Goal: Transaction & Acquisition: Purchase product/service

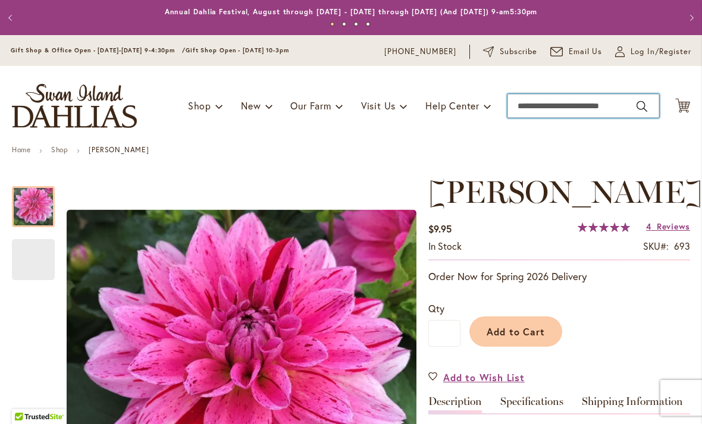
click at [550, 106] on input "Search" at bounding box center [583, 106] width 152 height 24
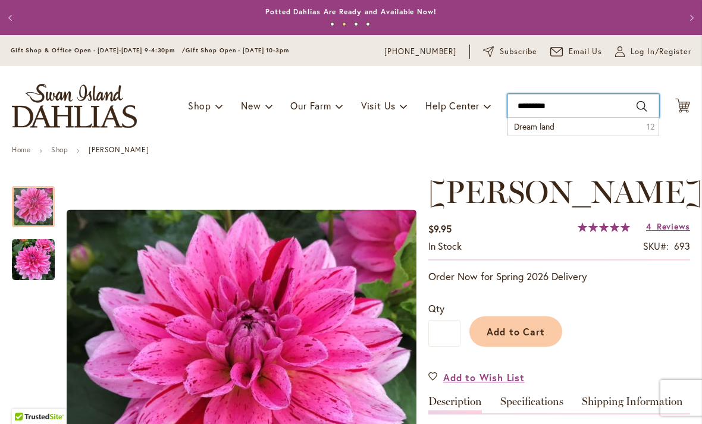
type input "**********"
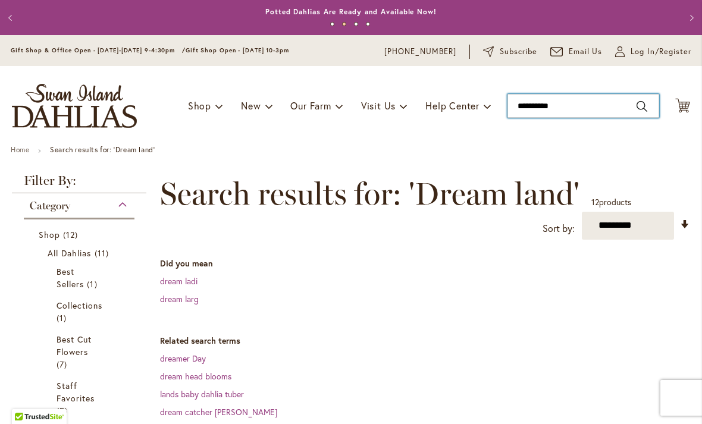
click at [546, 108] on input "**********" at bounding box center [583, 106] width 152 height 24
click at [574, 129] on li "Dreamland 363 1" at bounding box center [583, 127] width 151 height 18
type input "**********"
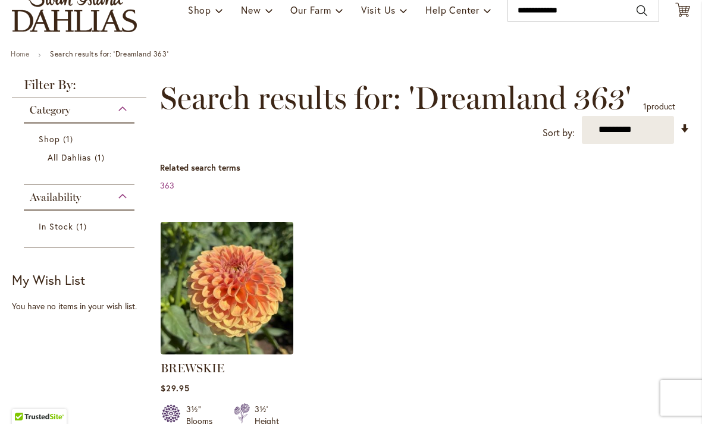
scroll to position [96, 0]
click at [230, 291] on img at bounding box center [227, 288] width 133 height 133
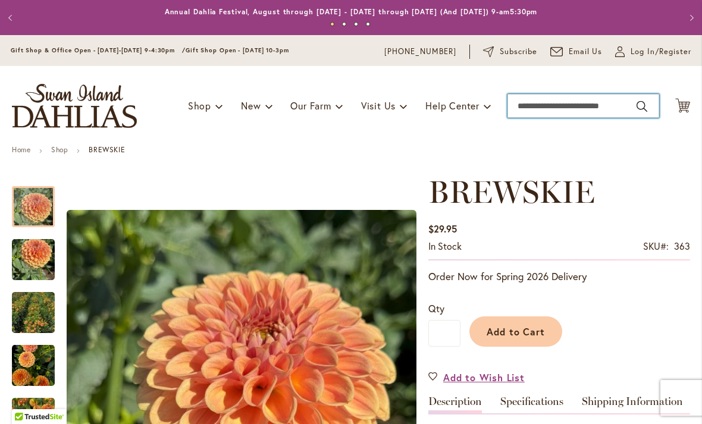
click at [541, 109] on input "Search" at bounding box center [583, 106] width 152 height 24
click at [537, 110] on input "Search" at bounding box center [583, 106] width 152 height 24
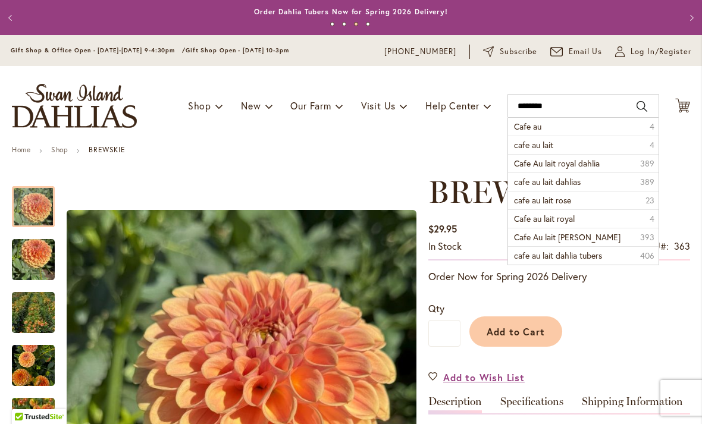
click at [592, 149] on li "cafe au lait 4" at bounding box center [583, 145] width 151 height 18
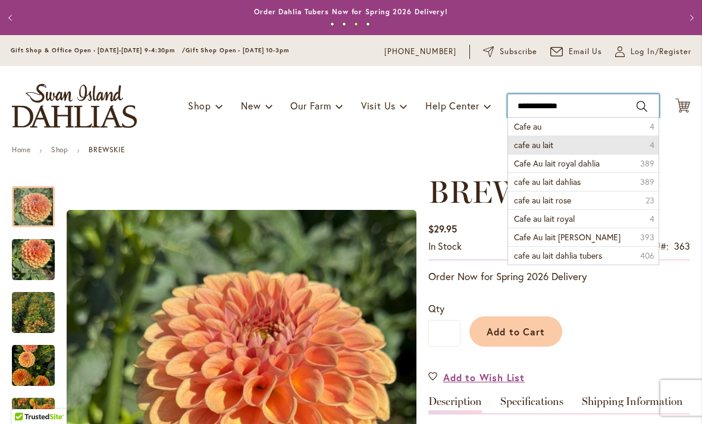
type input "**********"
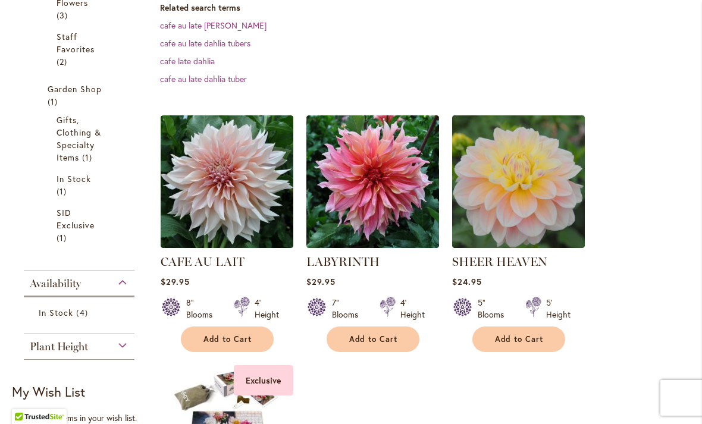
scroll to position [317, 0]
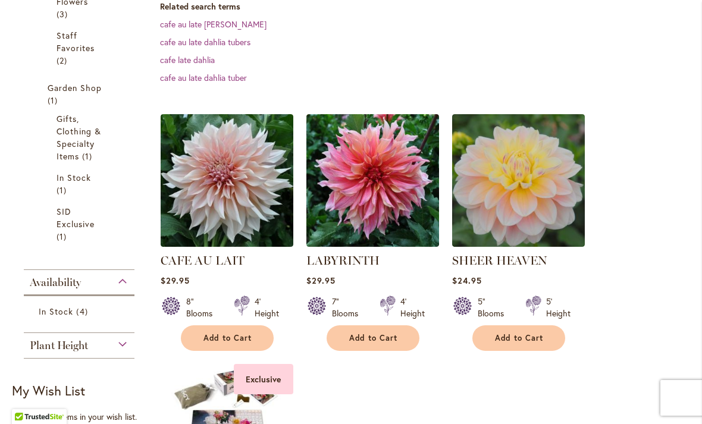
click at [525, 189] on img at bounding box center [518, 180] width 133 height 133
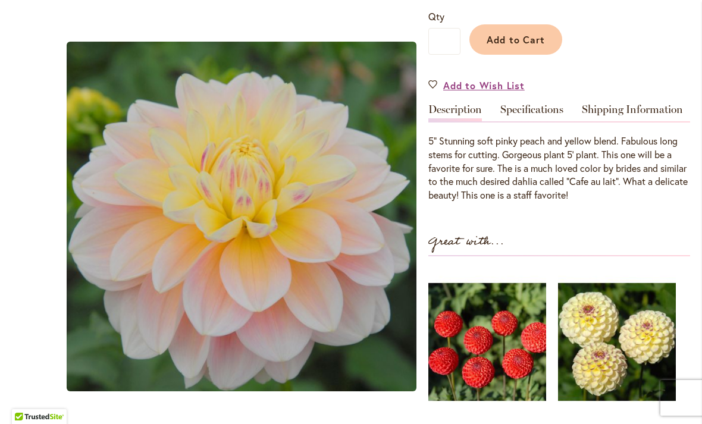
scroll to position [283, 0]
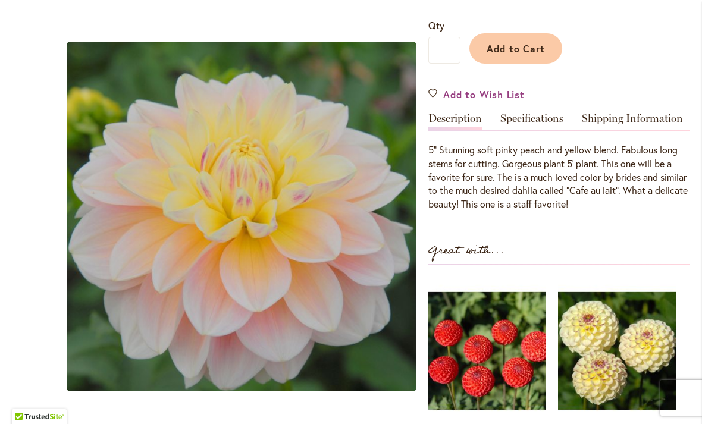
click at [544, 120] on link "Specifications" at bounding box center [531, 121] width 63 height 17
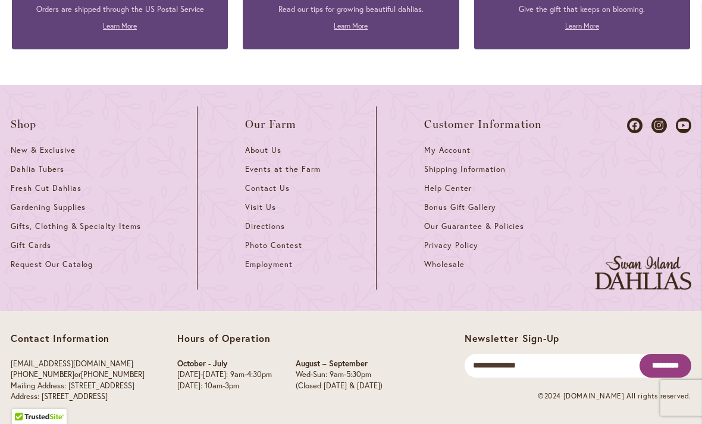
scroll to position [2175, 0]
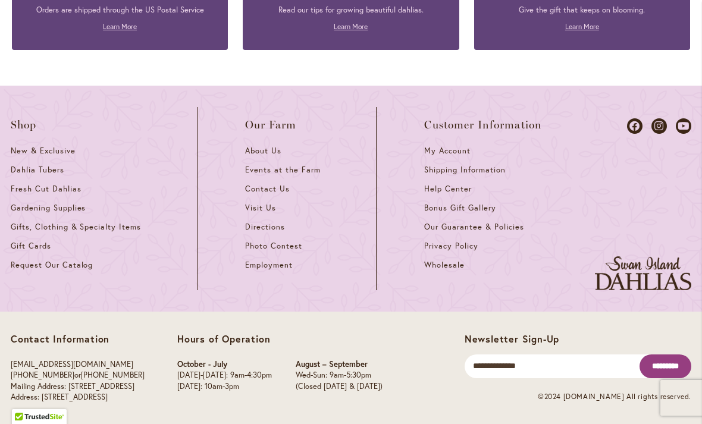
click at [515, 225] on span "Our Guarantee & Policies" at bounding box center [473, 227] width 99 height 10
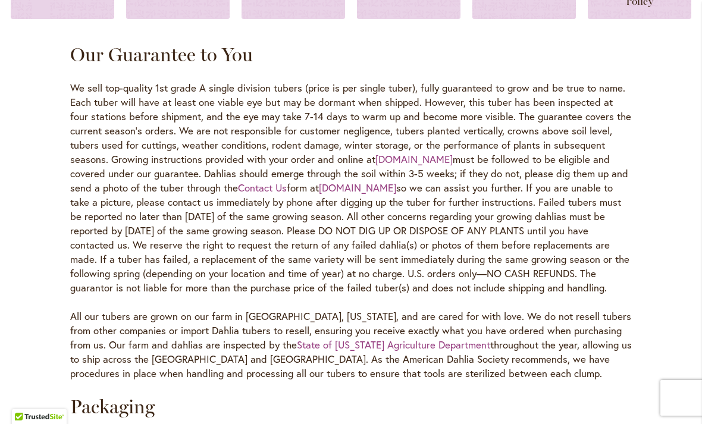
scroll to position [637, 0]
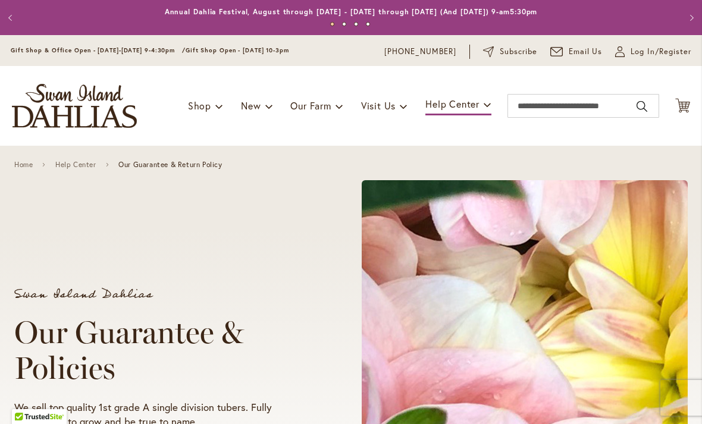
scroll to position [0, 0]
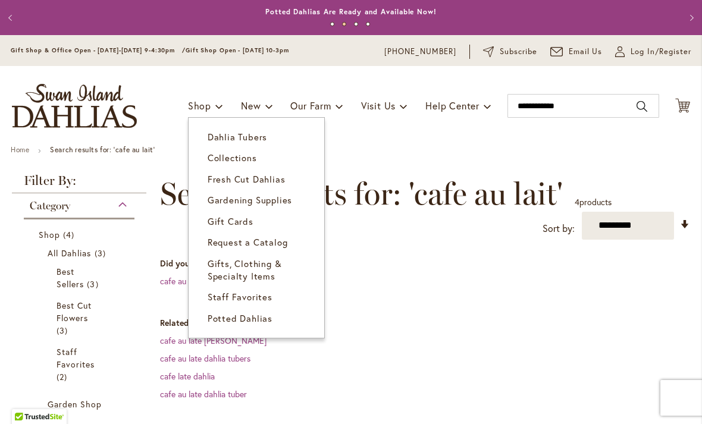
click at [249, 140] on span "Dahlia Tubers" at bounding box center [237, 137] width 59 height 12
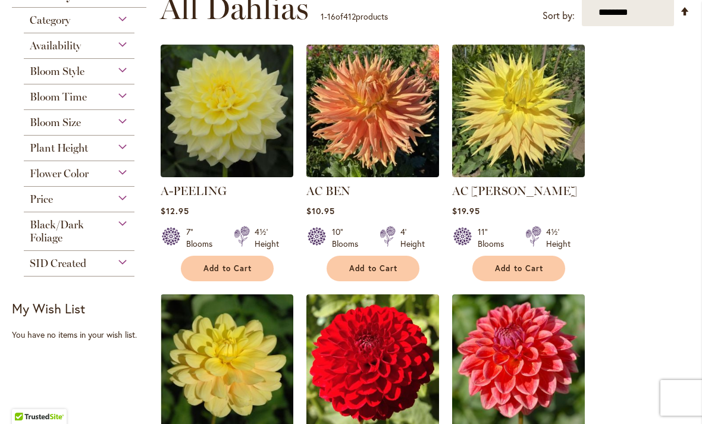
scroll to position [283, 0]
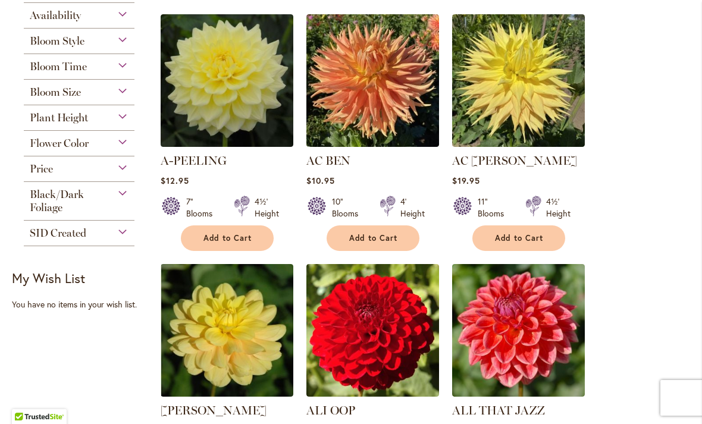
click at [394, 234] on span "Add to Cart" at bounding box center [373, 238] width 49 height 10
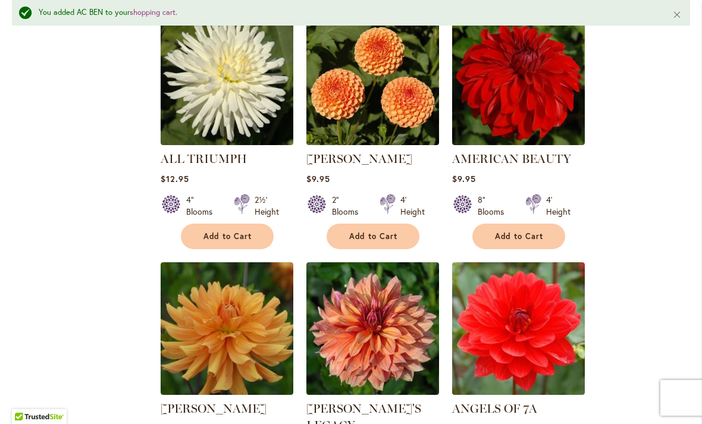
scroll to position [820, 0]
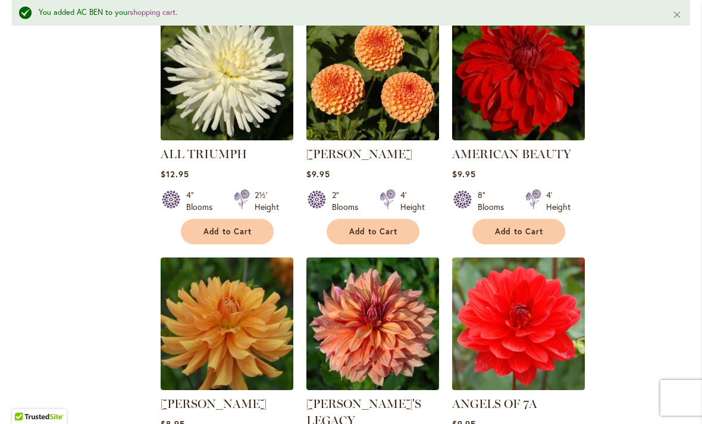
click at [537, 235] on span "Add to Cart" at bounding box center [519, 232] width 49 height 10
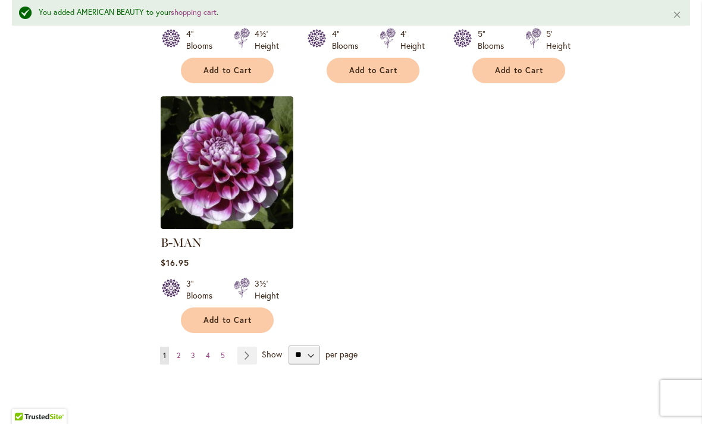
scroll to position [1490, 0]
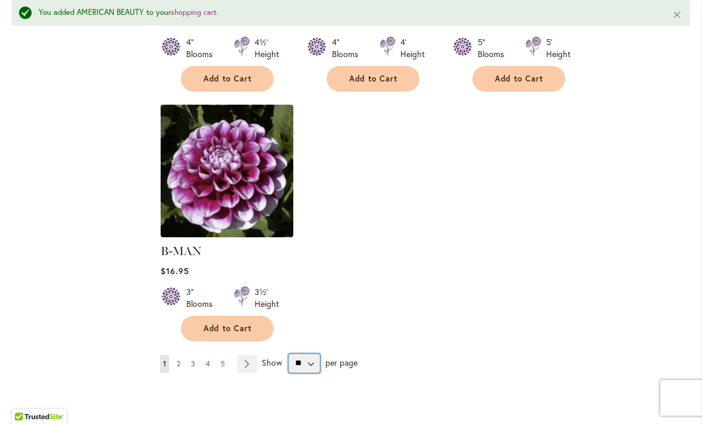
click at [312, 354] on select "** ** ** **" at bounding box center [305, 363] width 32 height 19
select select "**"
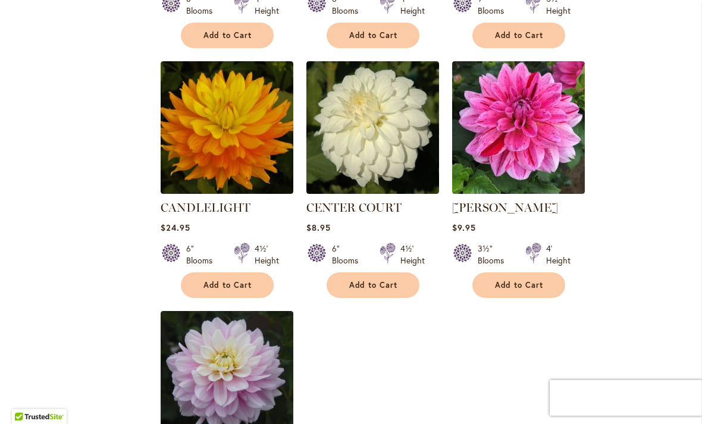
scroll to position [5275, 0]
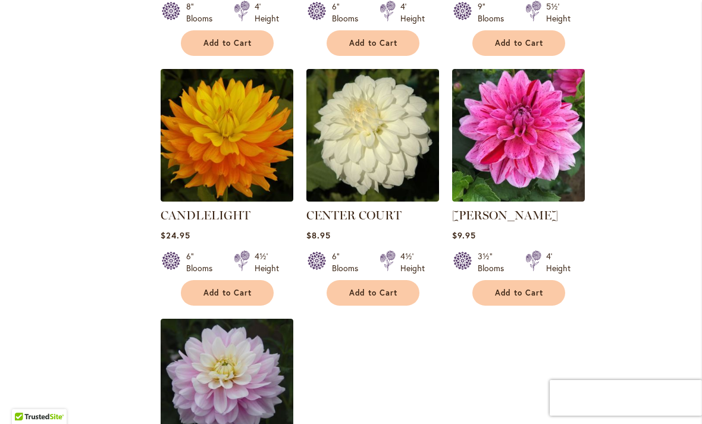
click at [238, 288] on span "Add to Cart" at bounding box center [227, 293] width 49 height 10
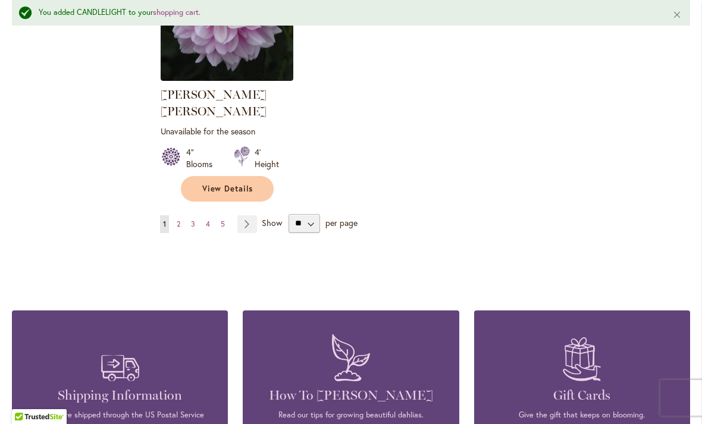
scroll to position [5683, 0]
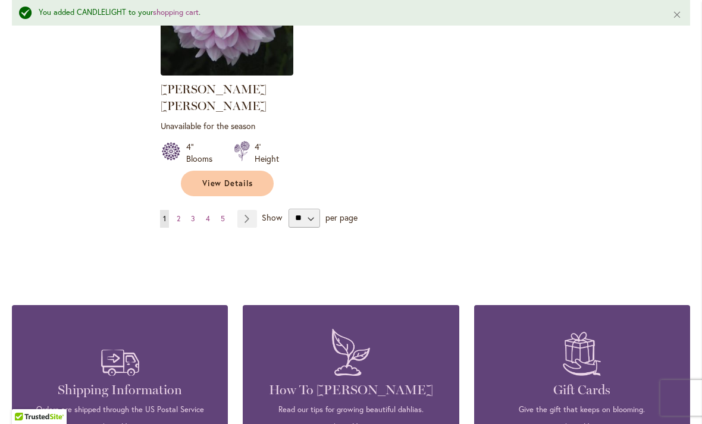
click at [252, 210] on link "Page Next" at bounding box center [247, 219] width 20 height 18
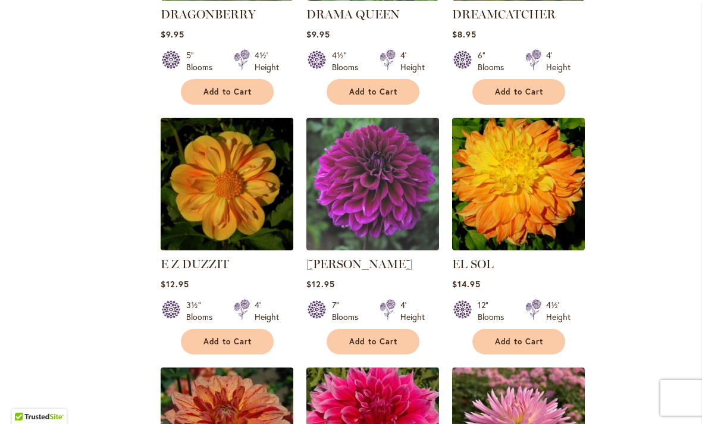
scroll to position [4040, 0]
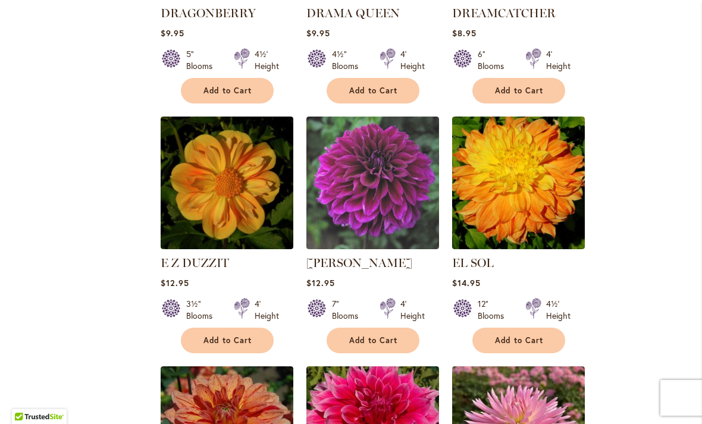
click at [529, 328] on button "Add to Cart" at bounding box center [518, 341] width 93 height 26
click at [529, 328] on form "Adding..." at bounding box center [518, 341] width 93 height 26
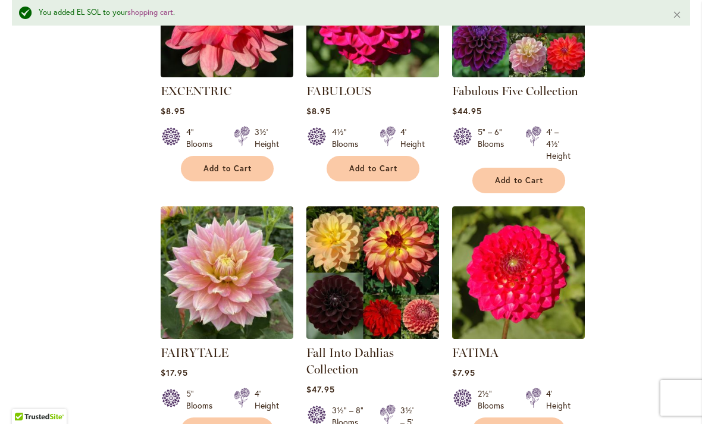
scroll to position [4991, 0]
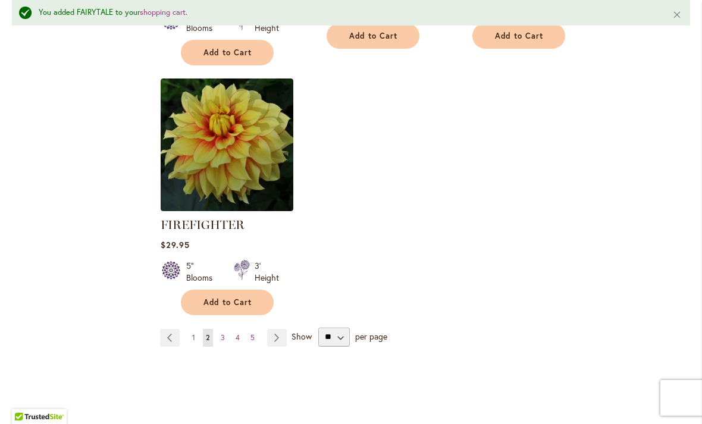
scroll to position [5656, 0]
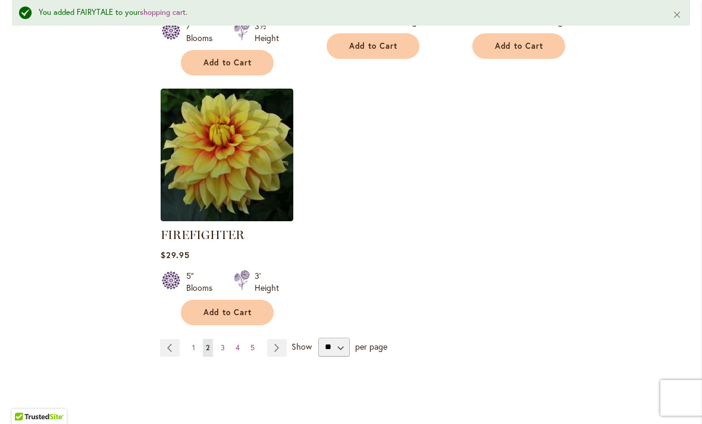
click at [281, 339] on link "Page Next" at bounding box center [277, 348] width 20 height 18
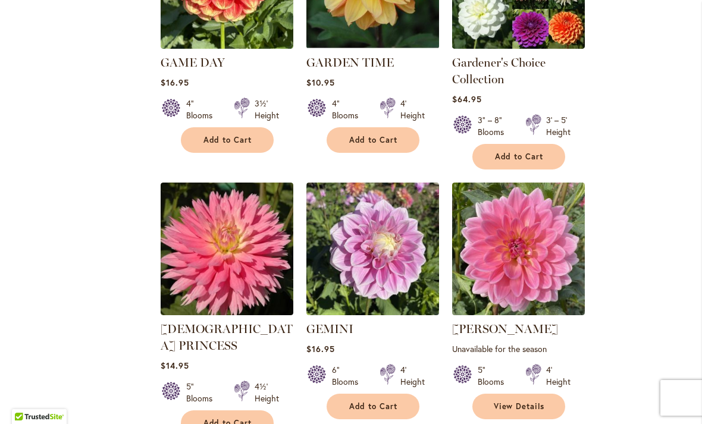
scroll to position [1430, 0]
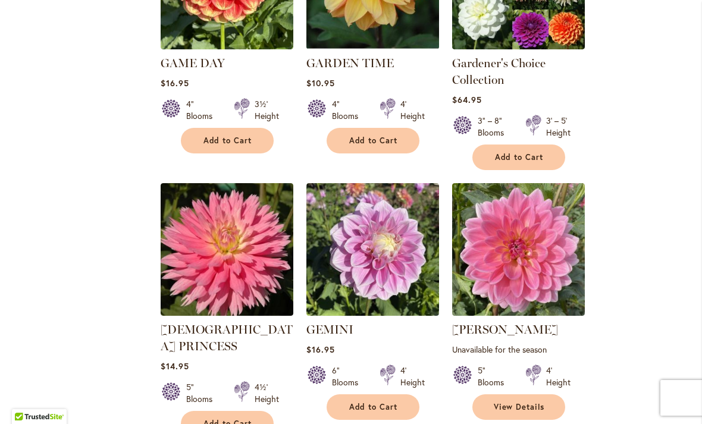
click at [380, 402] on span "Add to Cart" at bounding box center [373, 407] width 49 height 10
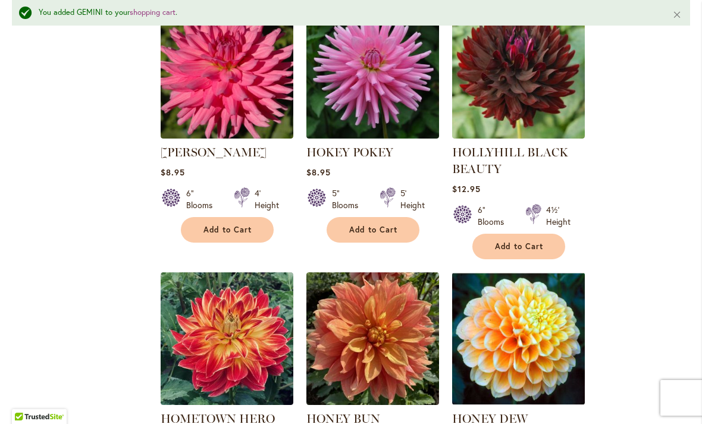
scroll to position [4240, 0]
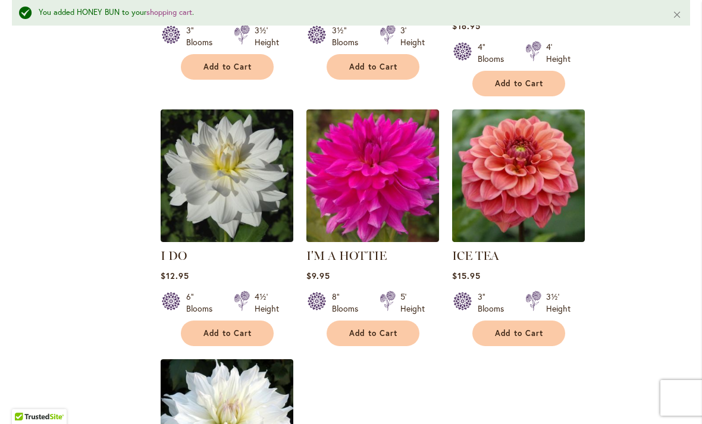
scroll to position [5412, 0]
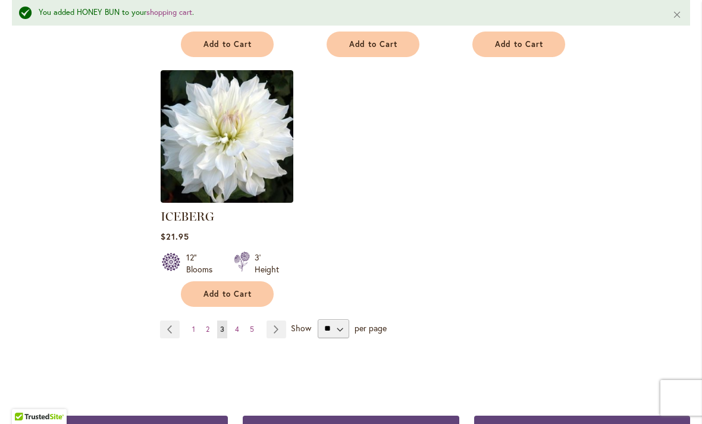
scroll to position [5702, 0]
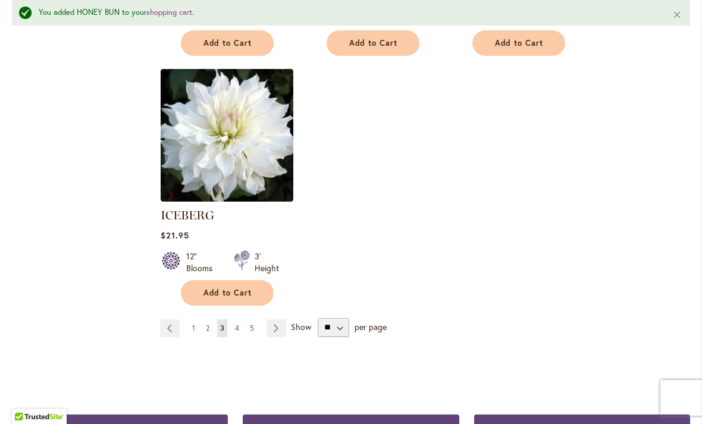
click at [278, 319] on link "Page Next" at bounding box center [277, 328] width 20 height 18
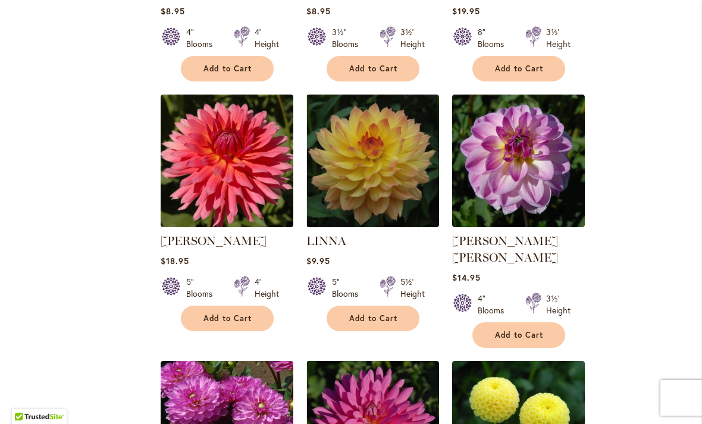
scroll to position [3529, 0]
click at [381, 314] on span "Add to Cart" at bounding box center [373, 319] width 49 height 10
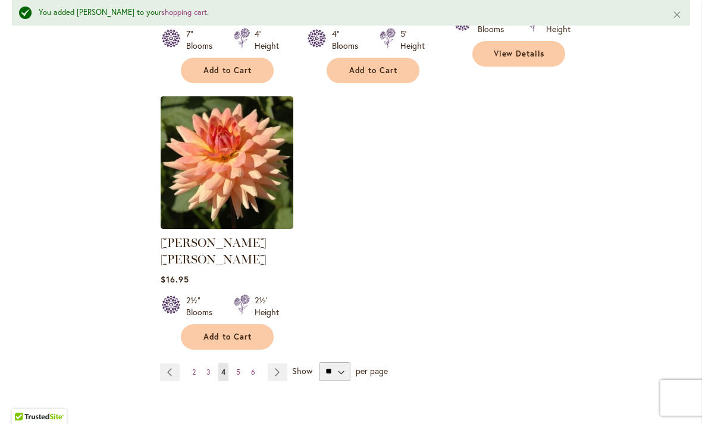
scroll to position [5608, 0]
click at [281, 364] on link "Page Next" at bounding box center [278, 373] width 20 height 18
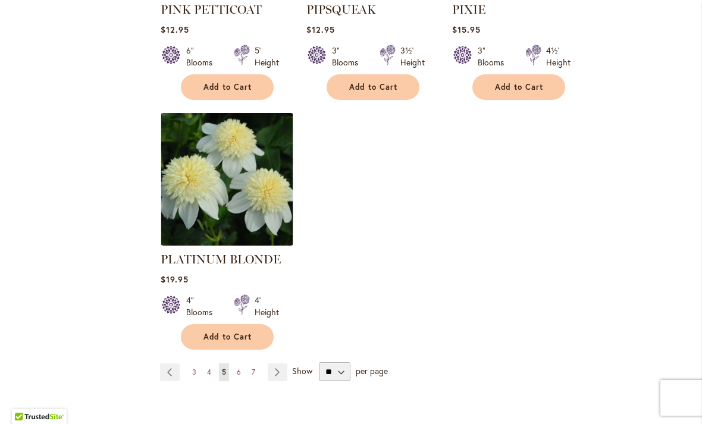
scroll to position [5612, 0]
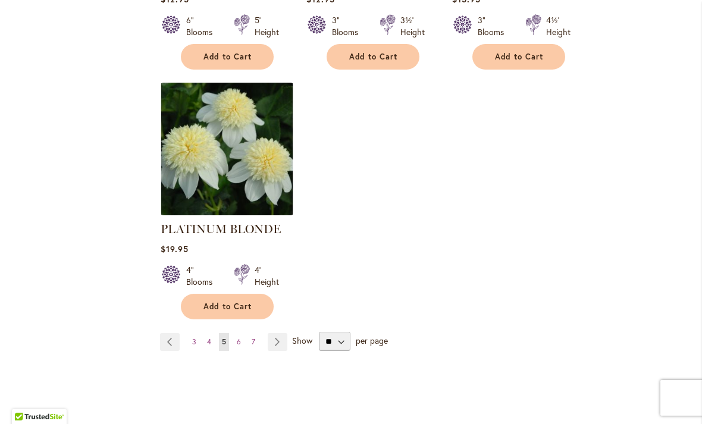
click at [280, 333] on link "Page Next" at bounding box center [278, 342] width 20 height 18
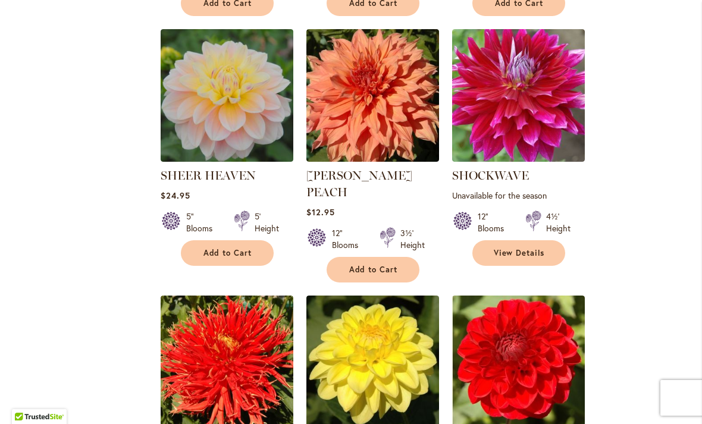
scroll to position [2034, 0]
click at [221, 255] on span "Add to Cart" at bounding box center [227, 253] width 49 height 10
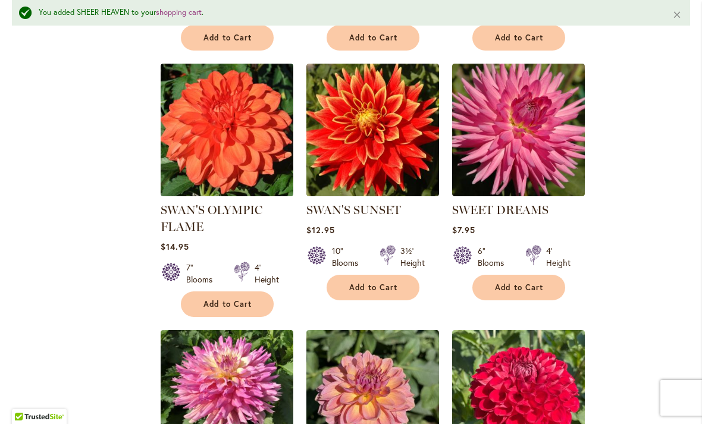
scroll to position [3797, 0]
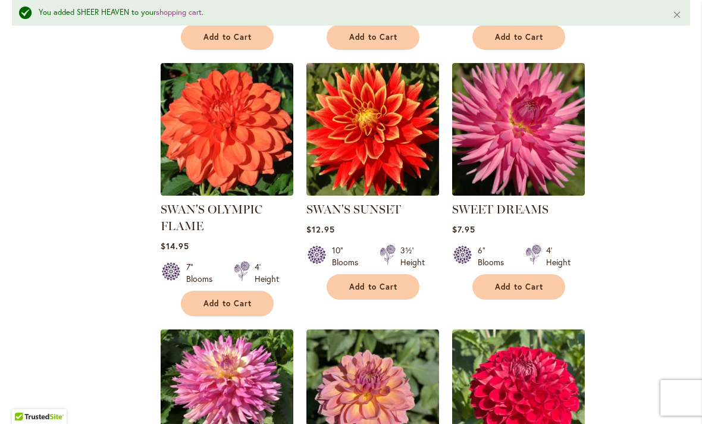
click at [261, 291] on button "Add to Cart" at bounding box center [227, 304] width 93 height 26
click at [377, 279] on button "Add to Cart" at bounding box center [373, 287] width 93 height 26
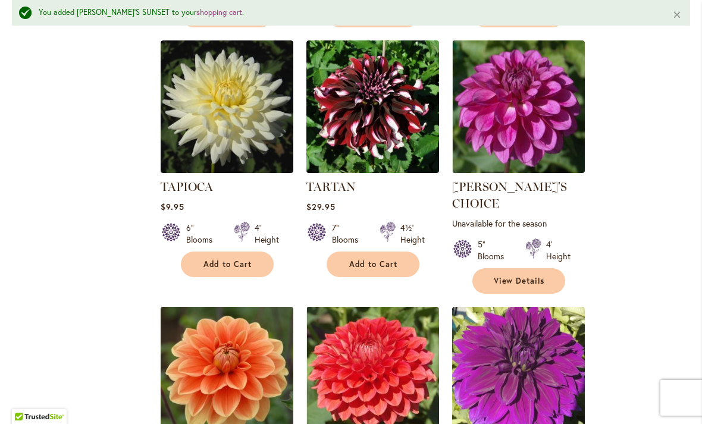
scroll to position [4589, 0]
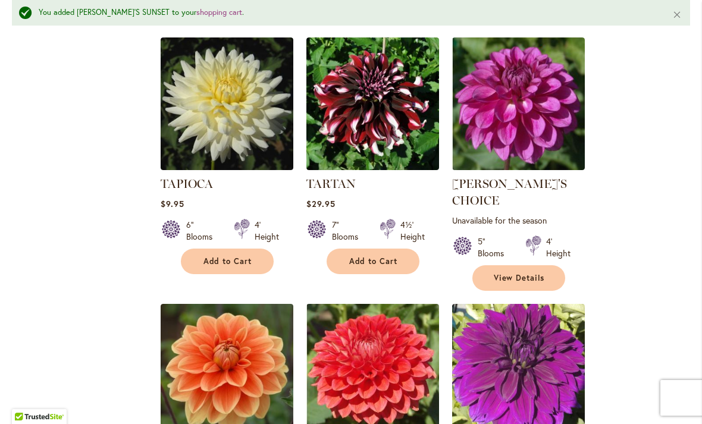
click at [383, 256] on span "Add to Cart" at bounding box center [373, 261] width 49 height 10
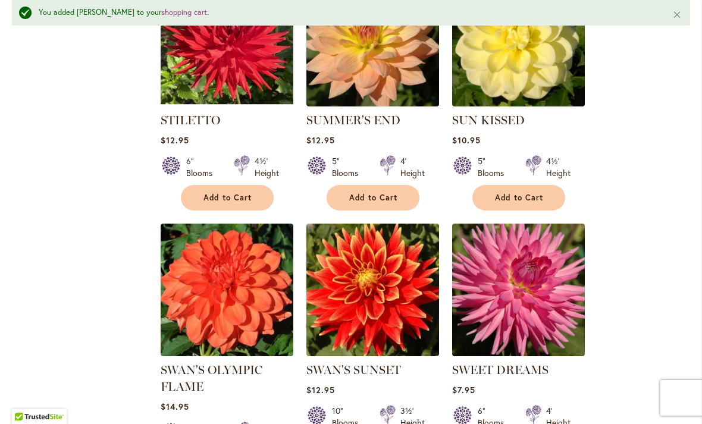
scroll to position [3636, 0]
click at [161, 14] on link "shopping cart" at bounding box center [184, 12] width 46 height 10
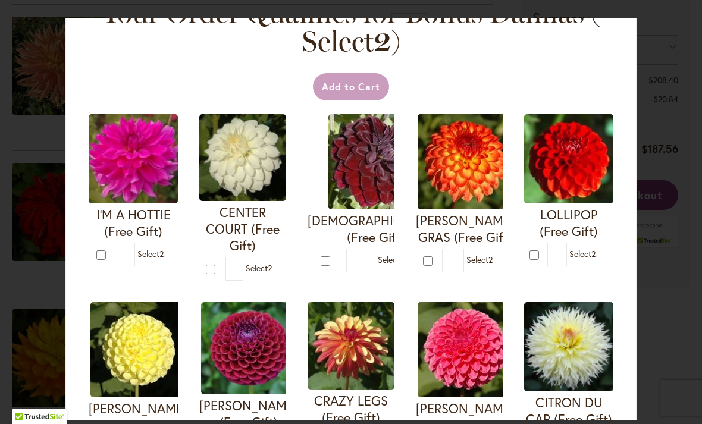
scroll to position [34, 0]
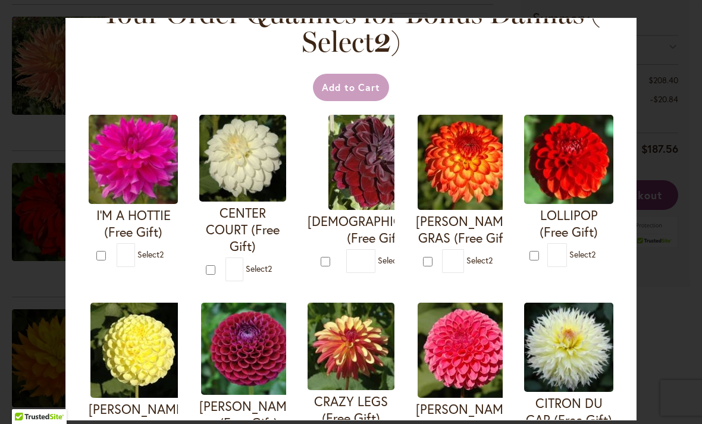
type input "*"
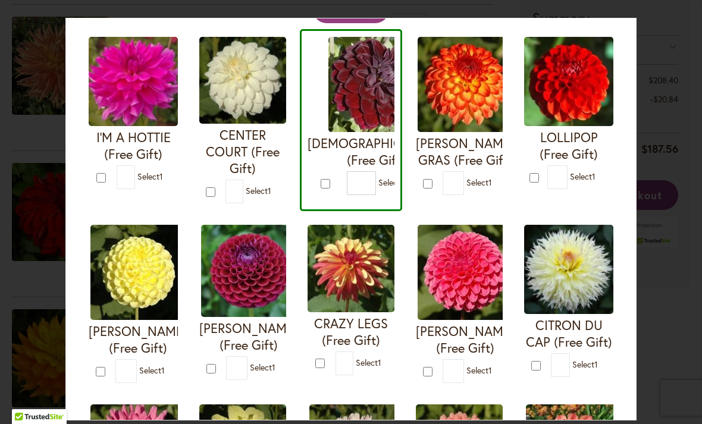
scroll to position [112, 0]
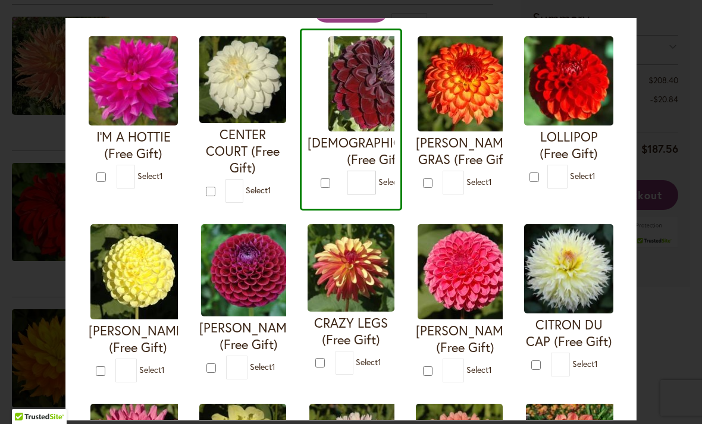
click at [96, 181] on div at bounding box center [102, 177] width 12 height 14
type input "*"
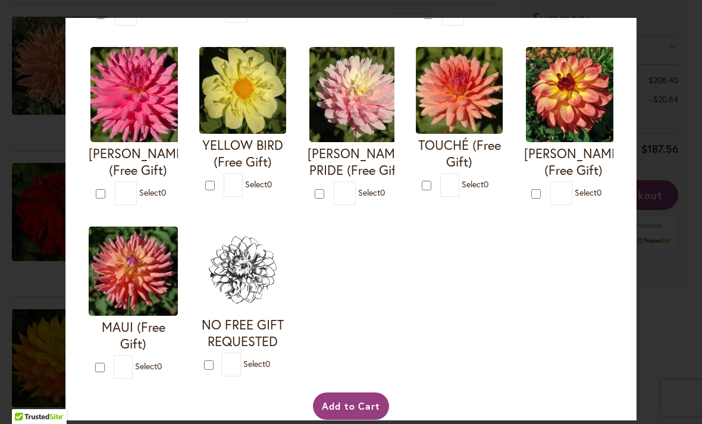
scroll to position [469, 0]
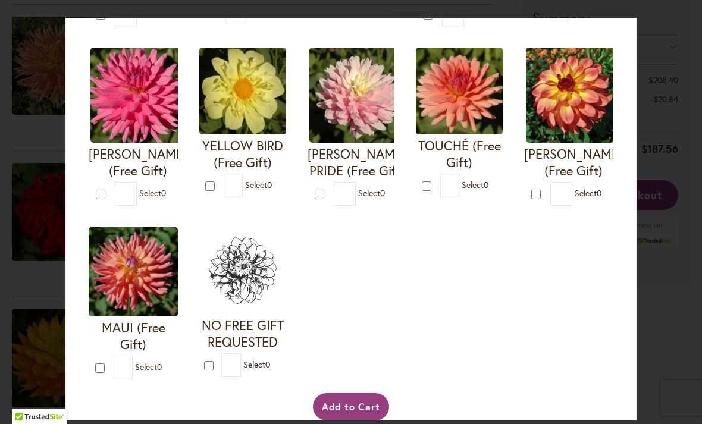
click at [361, 419] on button "Add to Cart" at bounding box center [351, 406] width 77 height 27
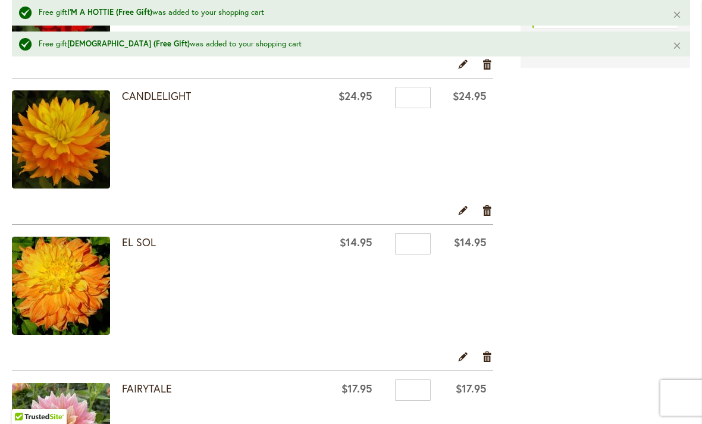
scroll to position [516, 0]
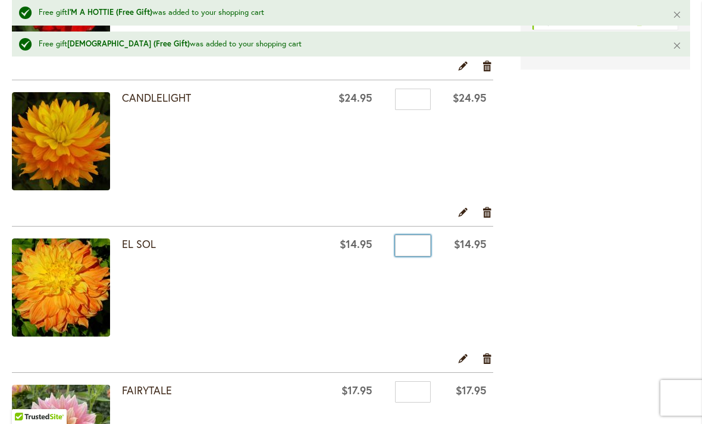
click at [424, 246] on input "*" at bounding box center [413, 245] width 36 height 21
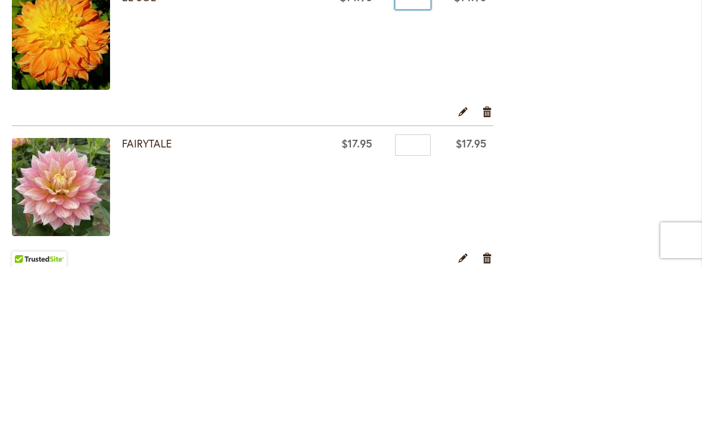
scroll to position [606, 0]
click at [492, 262] on link "Remove item" at bounding box center [487, 268] width 11 height 13
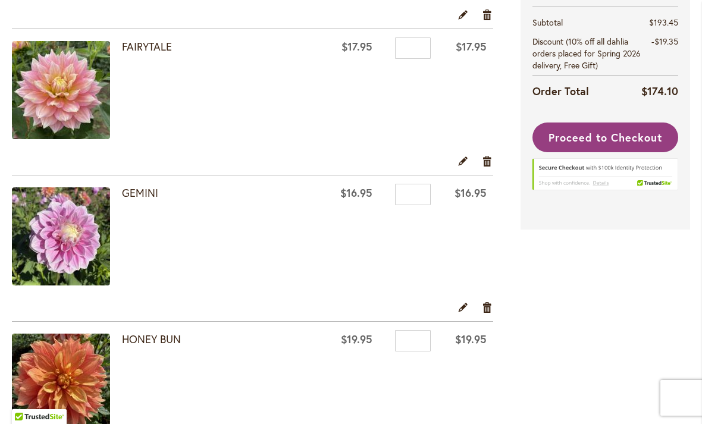
scroll to position [651, 0]
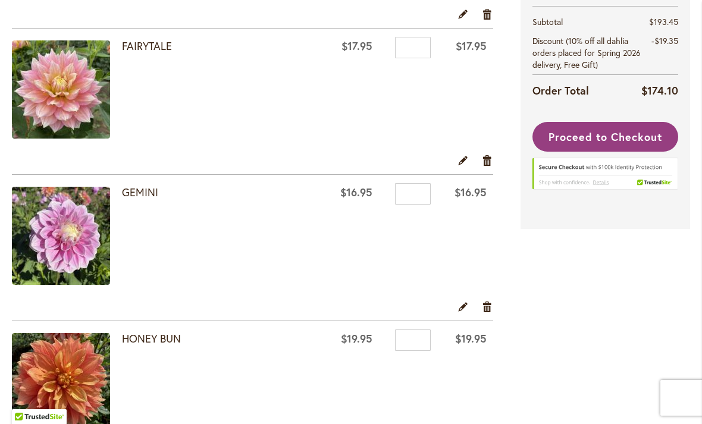
click at [490, 309] on link "Remove item" at bounding box center [487, 306] width 11 height 13
click at [491, 308] on link "Remove item" at bounding box center [487, 306] width 11 height 13
click at [482, 309] on link "Remove item" at bounding box center [487, 306] width 11 height 13
click at [492, 308] on link "Remove item" at bounding box center [487, 306] width 11 height 13
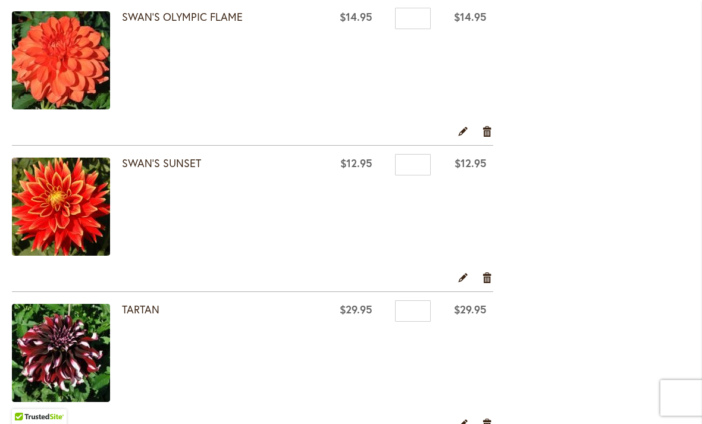
scroll to position [1267, 0]
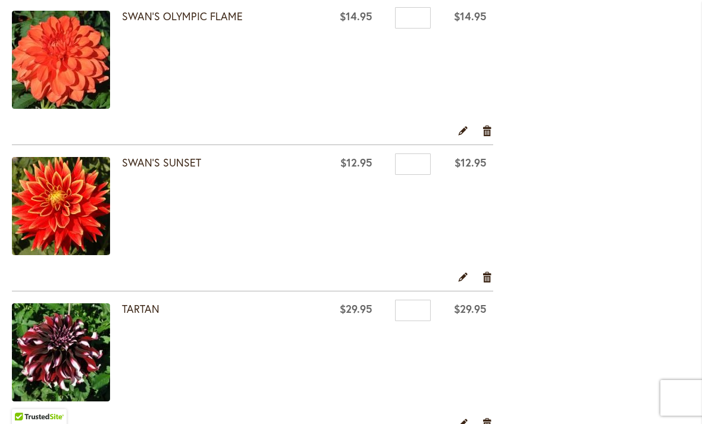
click at [488, 133] on link "Remove item" at bounding box center [487, 130] width 11 height 13
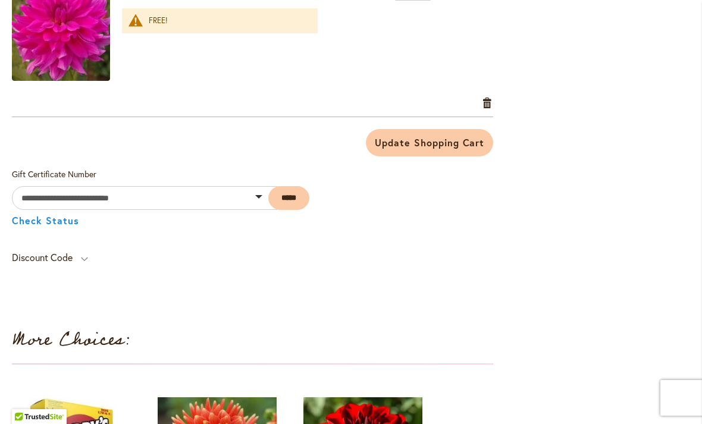
scroll to position [1588, 0]
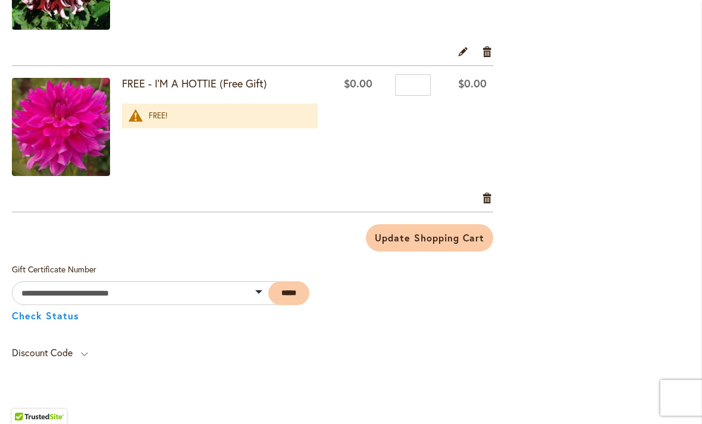
scroll to position [1492, 0]
click at [487, 202] on link "Remove item" at bounding box center [487, 198] width 11 height 13
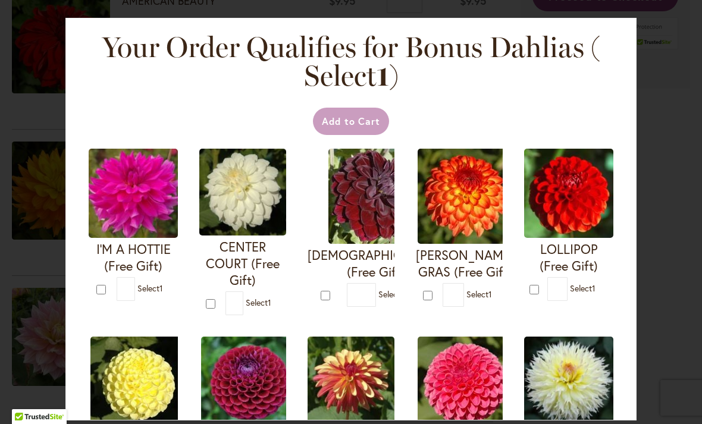
scroll to position [433, 0]
click at [312, 292] on form "[DEMOGRAPHIC_DATA] (Free Gift) * 1" at bounding box center [351, 228] width 87 height 158
type input "*"
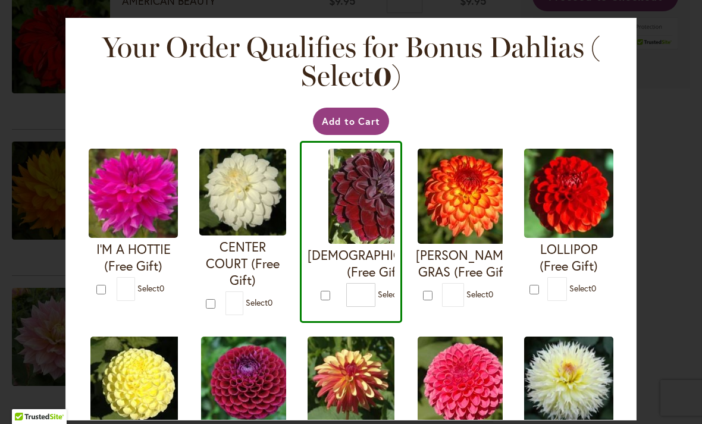
click at [362, 120] on button "Add to Cart" at bounding box center [351, 121] width 77 height 27
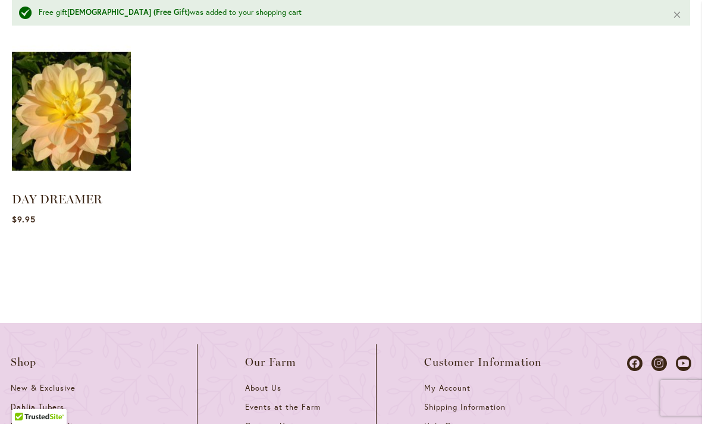
scroll to position [2202, 0]
